Goal: Check status: Check status

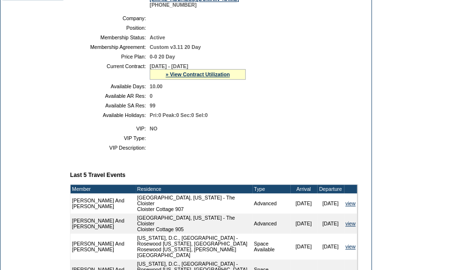
scroll to position [207, 0]
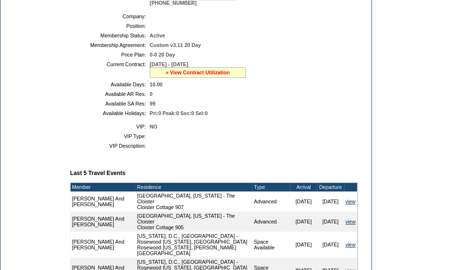
click at [200, 75] on link "» View Contract Utilization" at bounding box center [197, 73] width 64 height 6
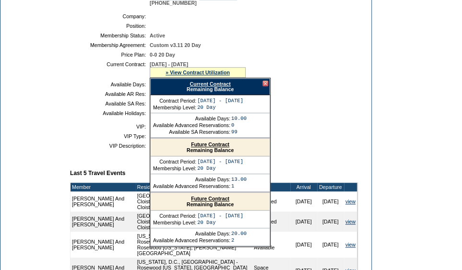
click at [207, 87] on link "Current Contract" at bounding box center [209, 84] width 41 height 6
click at [282, 38] on td "Active" at bounding box center [252, 36] width 204 height 6
click at [266, 86] on div at bounding box center [265, 84] width 6 height 6
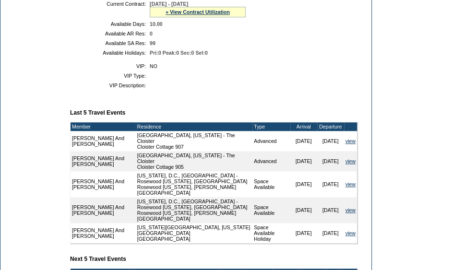
scroll to position [266, 0]
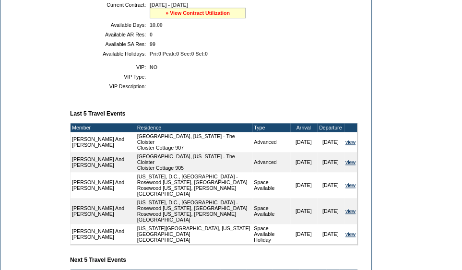
click at [202, 16] on link "» View Contract Utilization" at bounding box center [197, 13] width 64 height 6
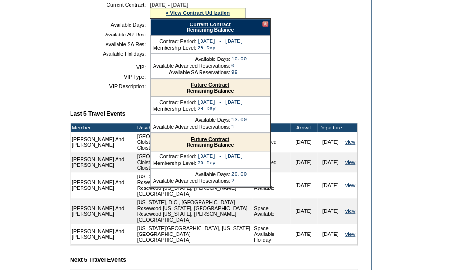
click at [204, 27] on link "Current Contract" at bounding box center [209, 25] width 41 height 6
click at [382, 117] on form "Follow Us ::" at bounding box center [231, 81] width 462 height 694
click at [264, 27] on div at bounding box center [265, 24] width 6 height 6
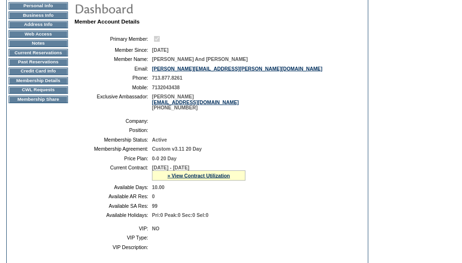
scroll to position [0, 0]
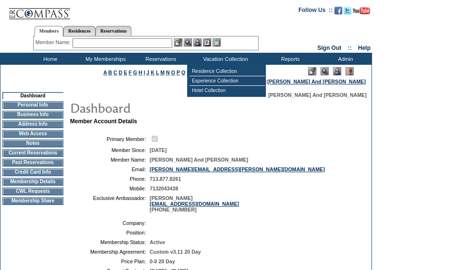
click at [161, 43] on input "text" at bounding box center [122, 43] width 100 height 10
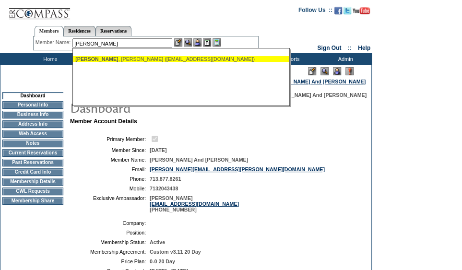
click at [130, 58] on div "[PERSON_NAME] ([EMAIL_ADDRESS][DOMAIN_NAME])" at bounding box center [180, 59] width 211 height 6
type input "[PERSON_NAME] ([EMAIL_ADDRESS][DOMAIN_NAME])"
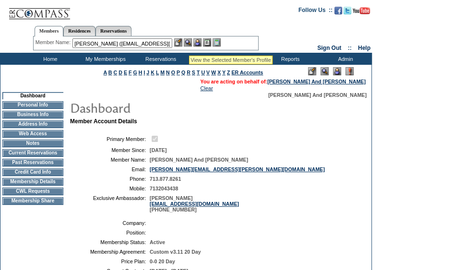
click at [189, 44] on img at bounding box center [188, 42] width 8 height 8
